Goal: Task Accomplishment & Management: Use online tool/utility

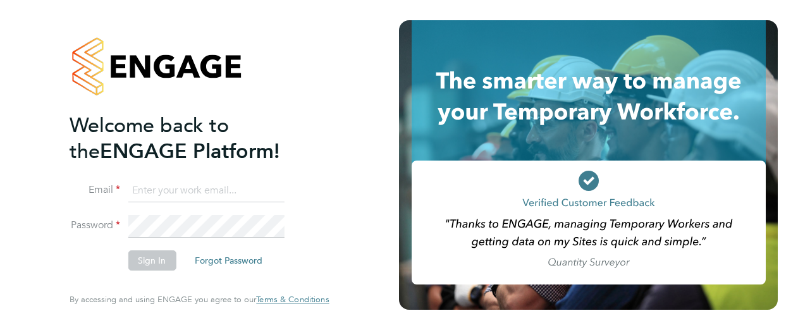
type input "[PERSON_NAME][EMAIL_ADDRESS][PERSON_NAME][DOMAIN_NAME]"
click at [147, 267] on button "Sign In" at bounding box center [152, 260] width 48 height 20
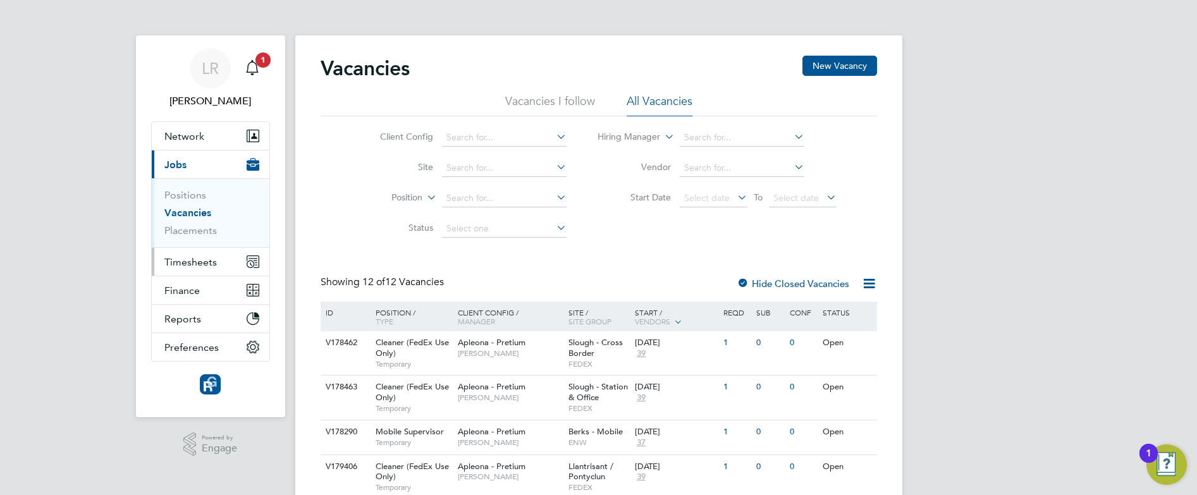
click at [193, 265] on span "Timesheets" at bounding box center [190, 262] width 52 height 12
click at [191, 262] on span "Timesheets" at bounding box center [190, 262] width 52 height 12
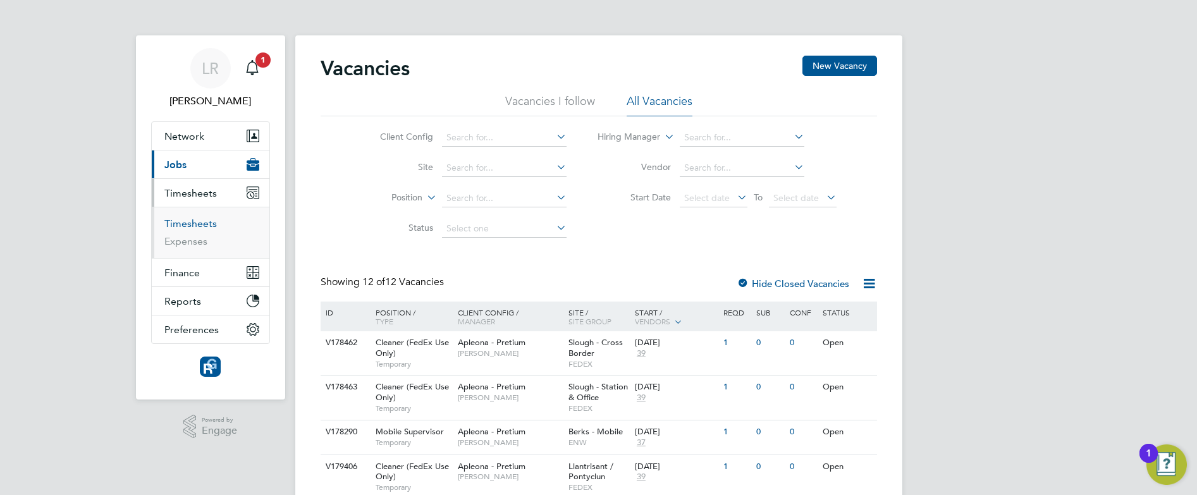
click at [193, 224] on link "Timesheets" at bounding box center [190, 223] width 52 height 12
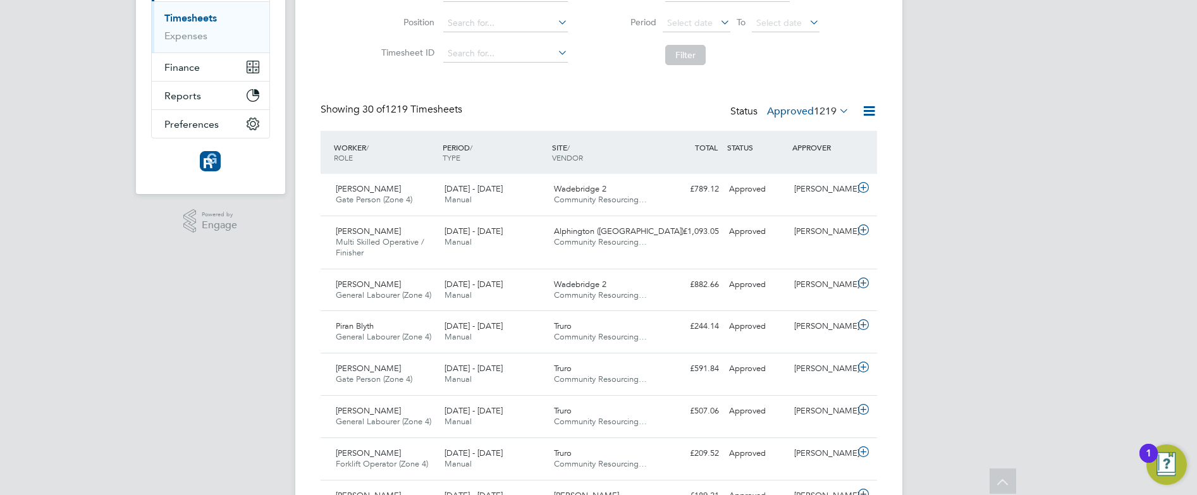
scroll to position [179, 0]
